Goal: Task Accomplishment & Management: Manage account settings

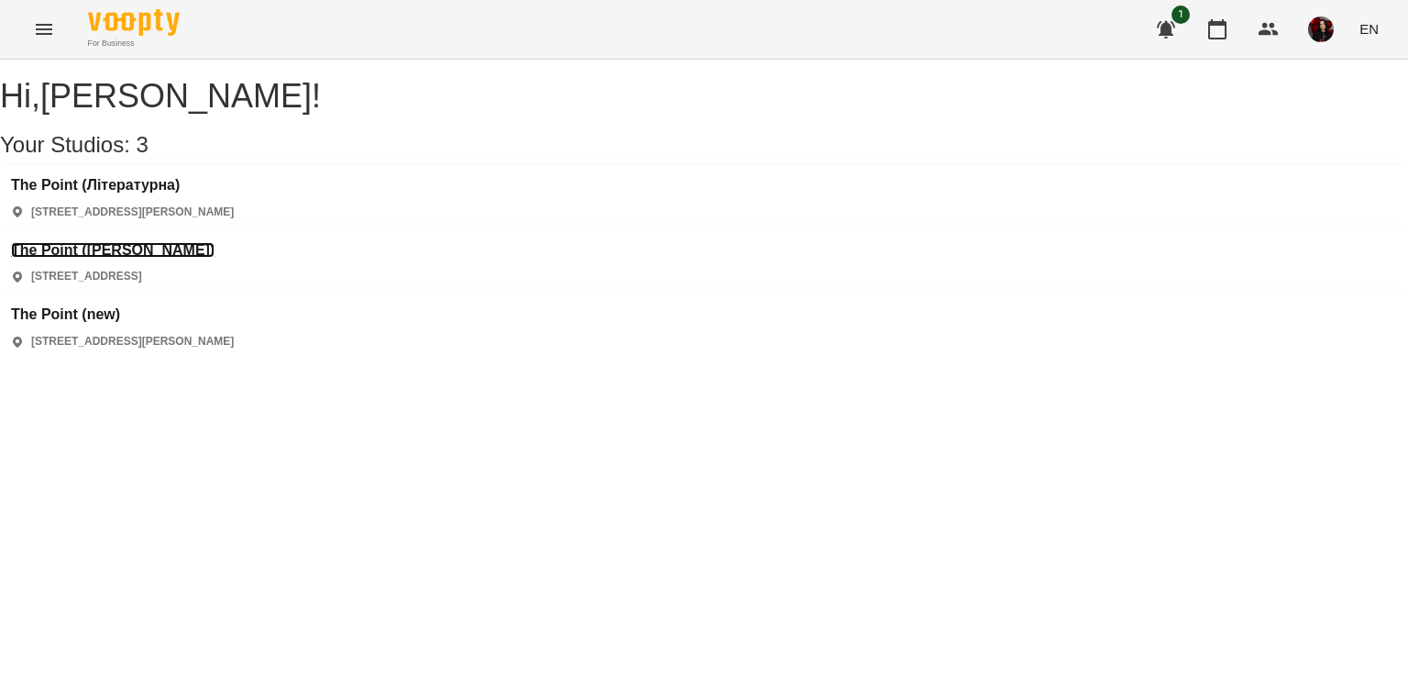
click at [215, 242] on h3 "The Point ([PERSON_NAME])" at bounding box center [113, 250] width 204 height 17
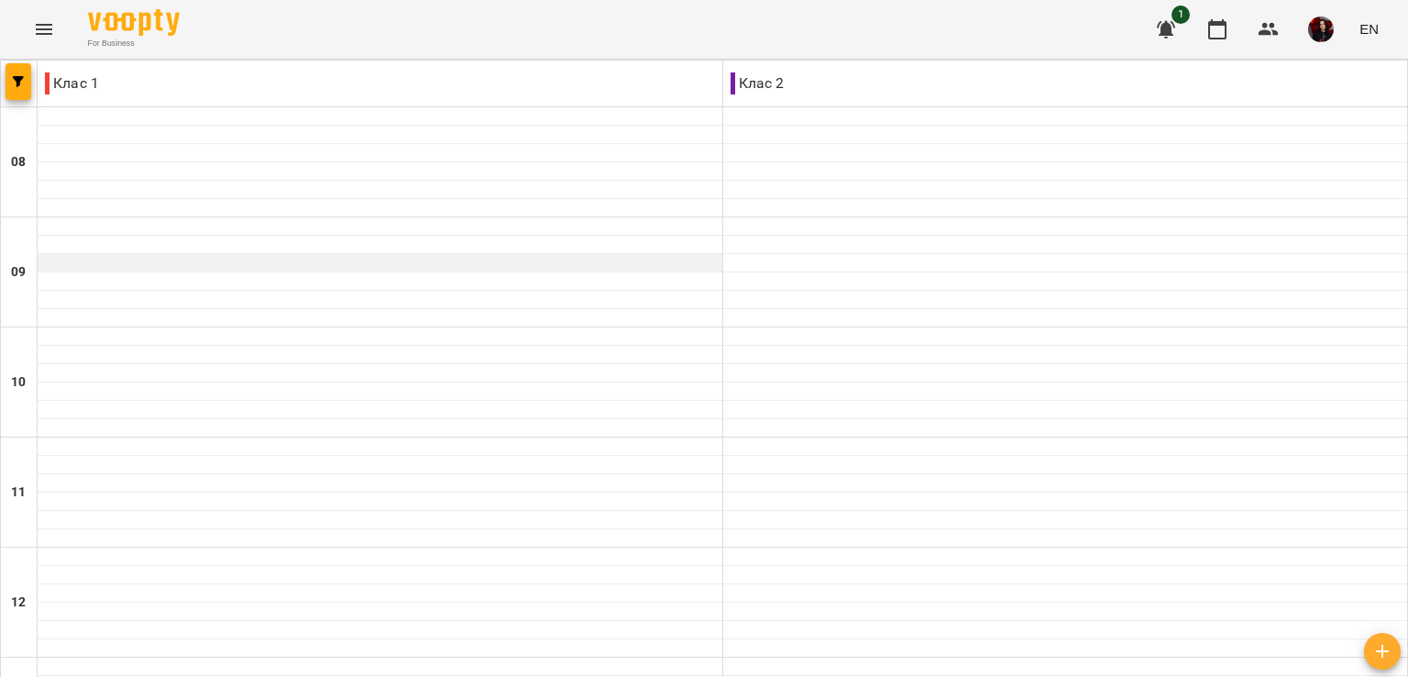
scroll to position [781, 0]
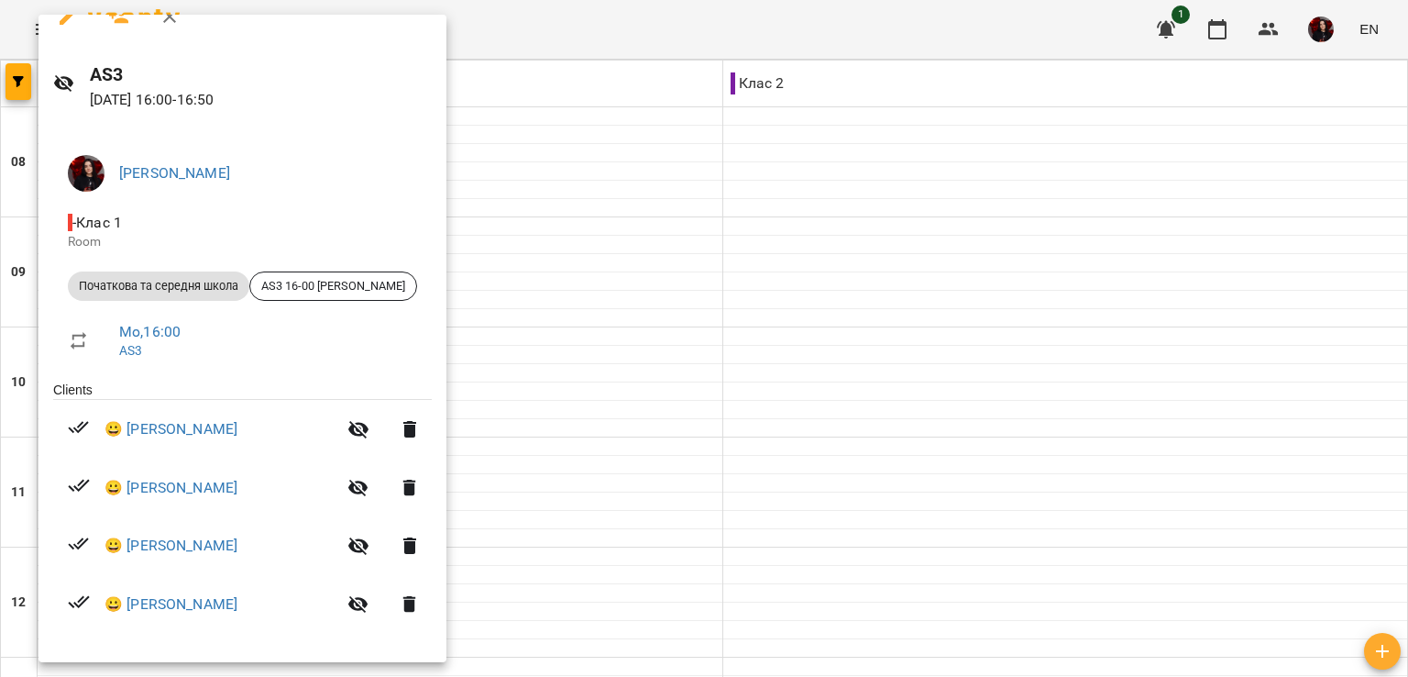
scroll to position [0, 0]
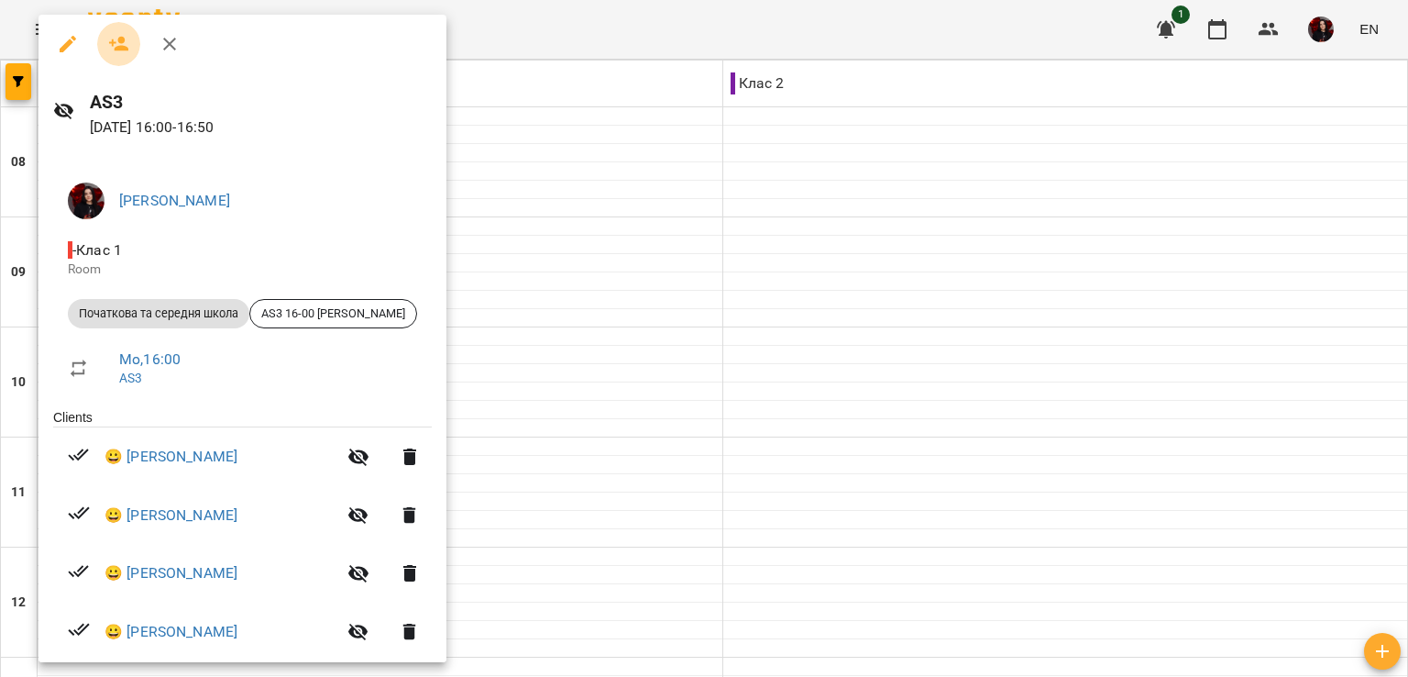
click at [119, 45] on icon "button" at bounding box center [119, 44] width 22 height 22
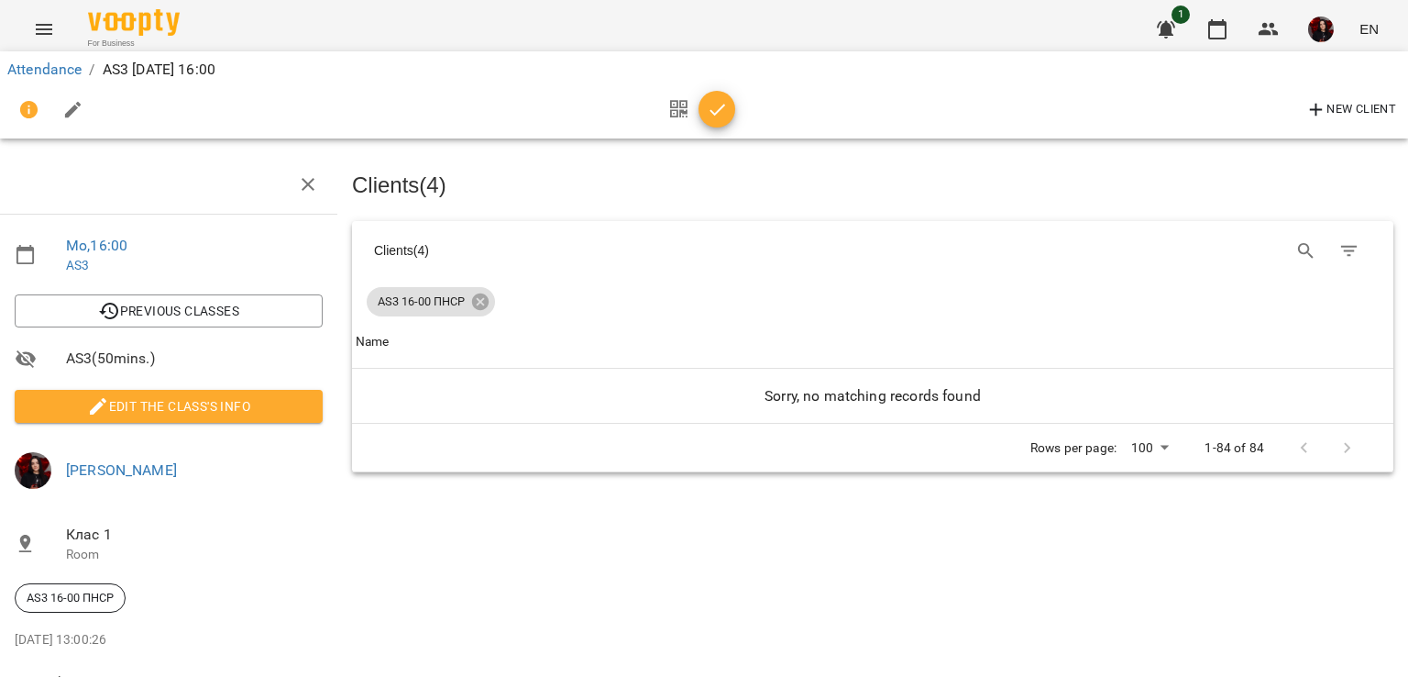
scroll to position [55, 7]
click at [712, 117] on icon "button" at bounding box center [718, 110] width 22 height 22
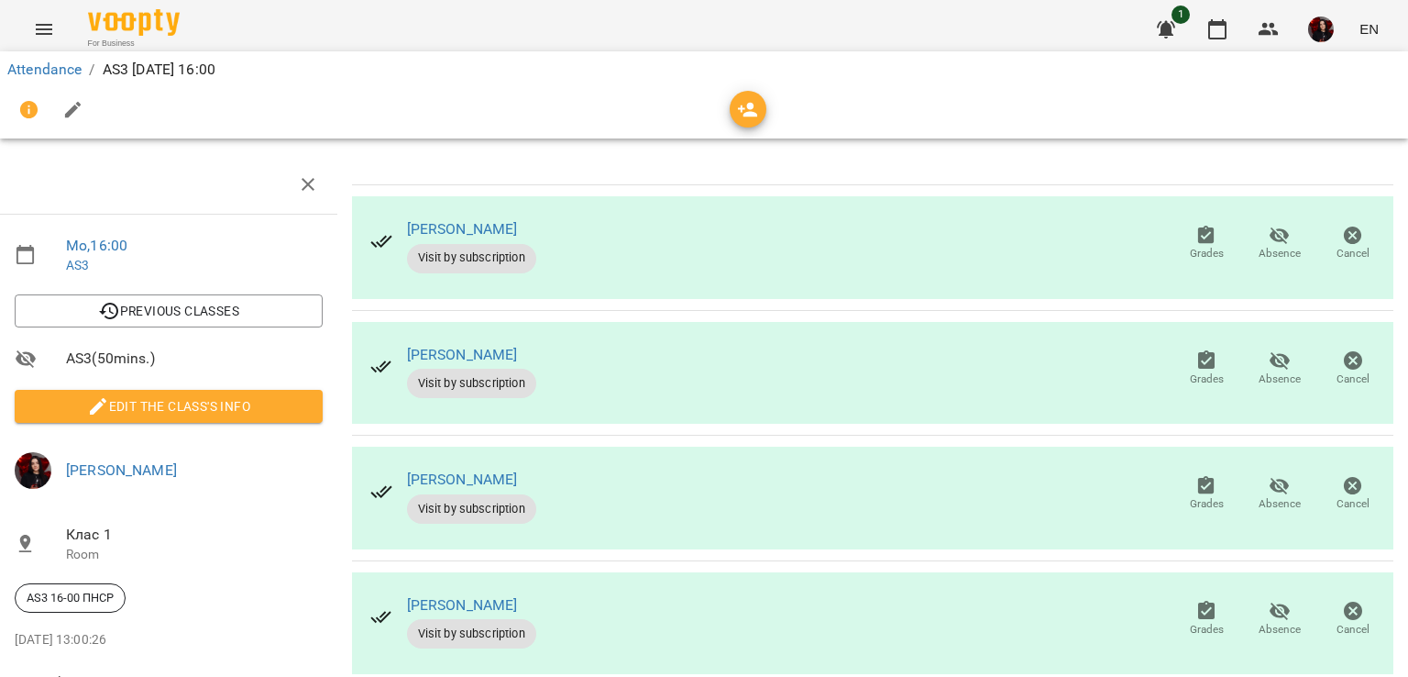
scroll to position [73, 7]
click at [1273, 371] on span "Absence" at bounding box center [1280, 379] width 42 height 16
